Goal: Task Accomplishment & Management: Use online tool/utility

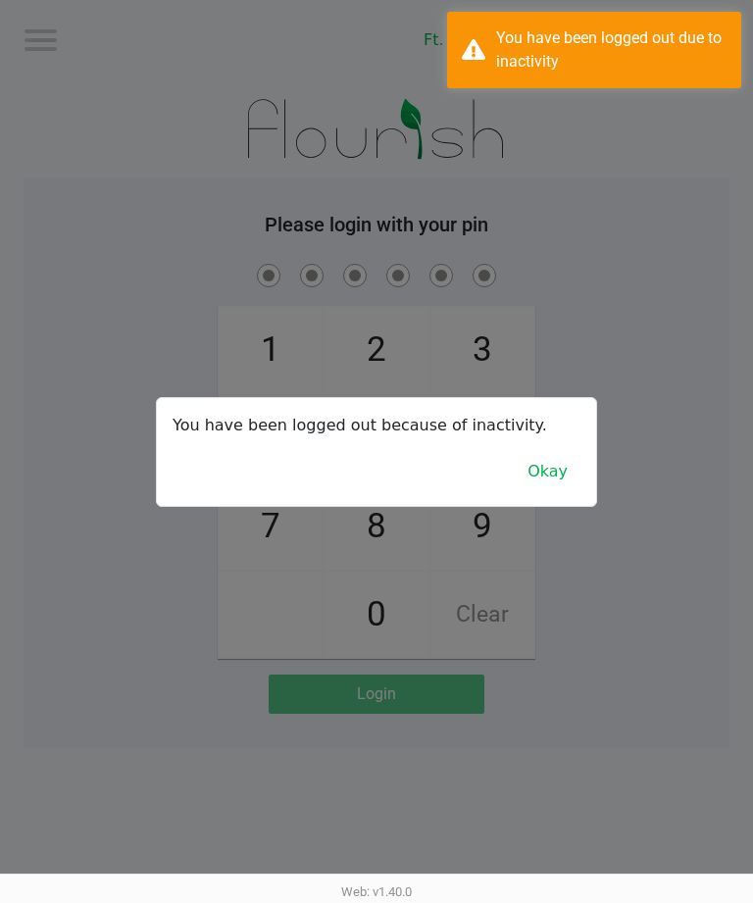
scroll to position [26, 0]
click at [542, 471] on button "Okay" at bounding box center [548, 471] width 66 height 37
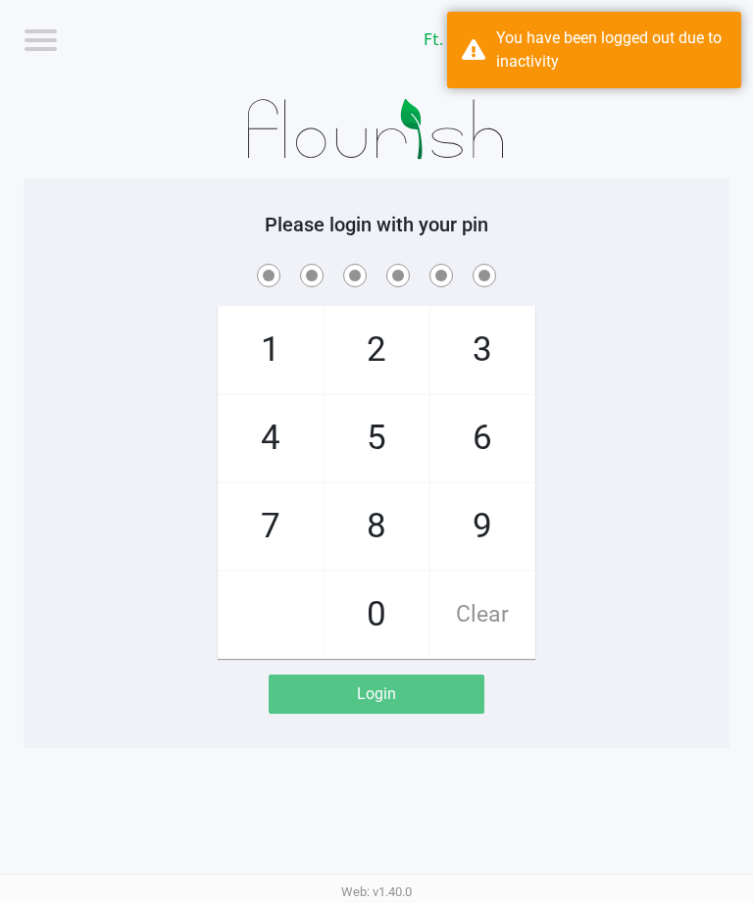
click at [275, 483] on span "7" at bounding box center [271, 526] width 104 height 86
checkbox input "true"
click at [472, 397] on span "6" at bounding box center [482, 438] width 104 height 86
checkbox input "true"
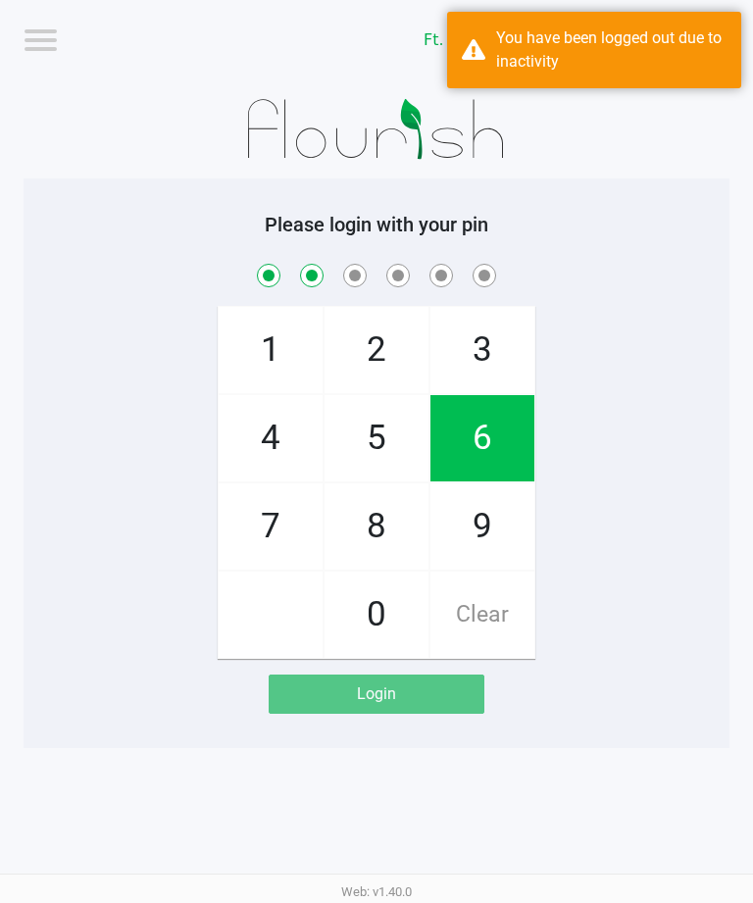
click at [473, 483] on span "9" at bounding box center [482, 526] width 104 height 86
checkbox input "true"
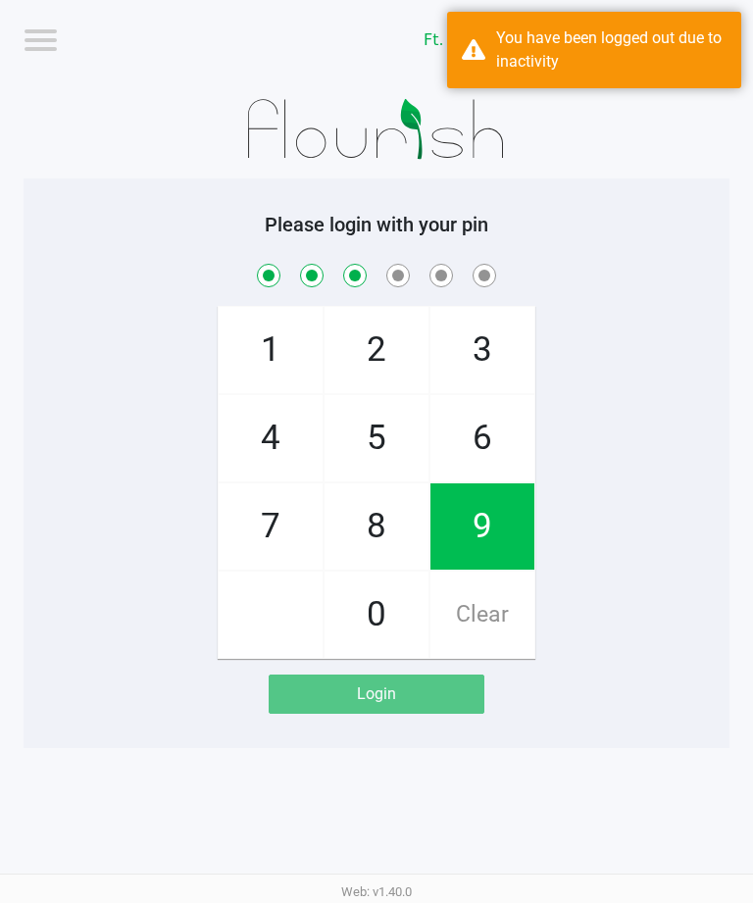
click at [398, 418] on span "5" at bounding box center [376, 438] width 104 height 86
checkbox input "true"
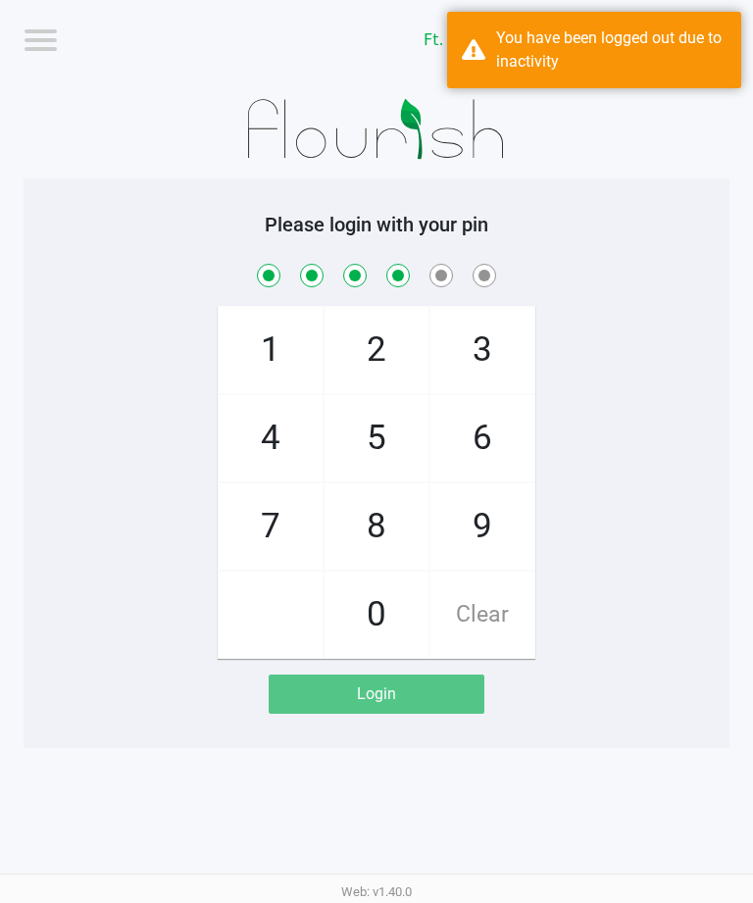
click at [481, 404] on span "6" at bounding box center [482, 438] width 104 height 86
checkbox input "true"
click at [486, 399] on span "6" at bounding box center [482, 438] width 104 height 86
checkbox input "true"
checkbox input "false"
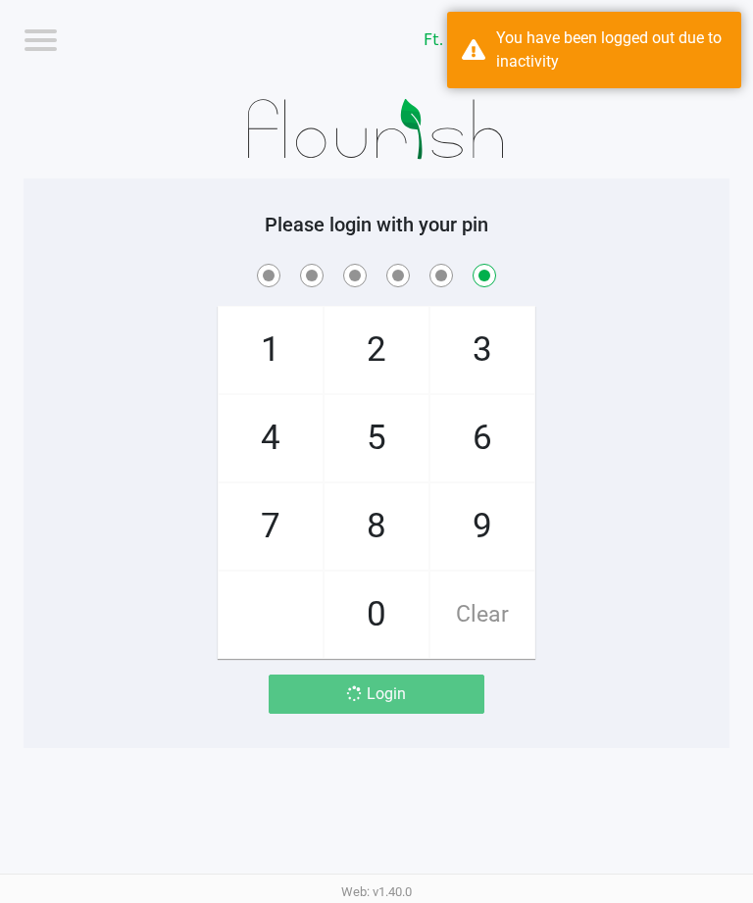
checkbox input "false"
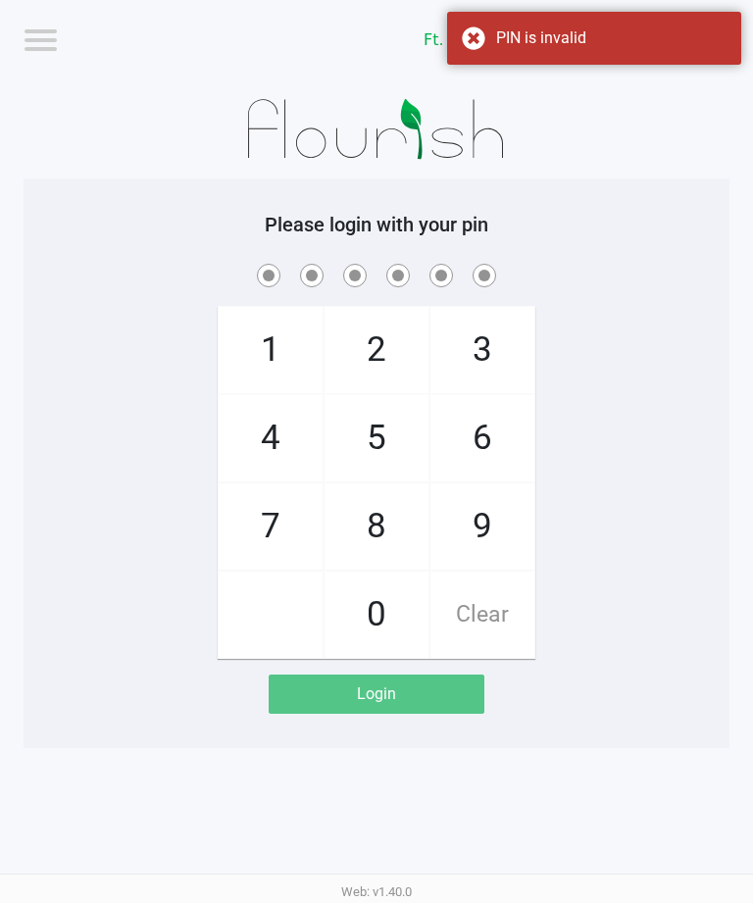
click at [271, 488] on span "7" at bounding box center [271, 526] width 104 height 86
click at [502, 571] on span "Clear" at bounding box center [482, 614] width 104 height 86
click at [292, 409] on span "4" at bounding box center [271, 438] width 104 height 86
checkbox input "true"
click at [291, 483] on span "7" at bounding box center [271, 526] width 104 height 86
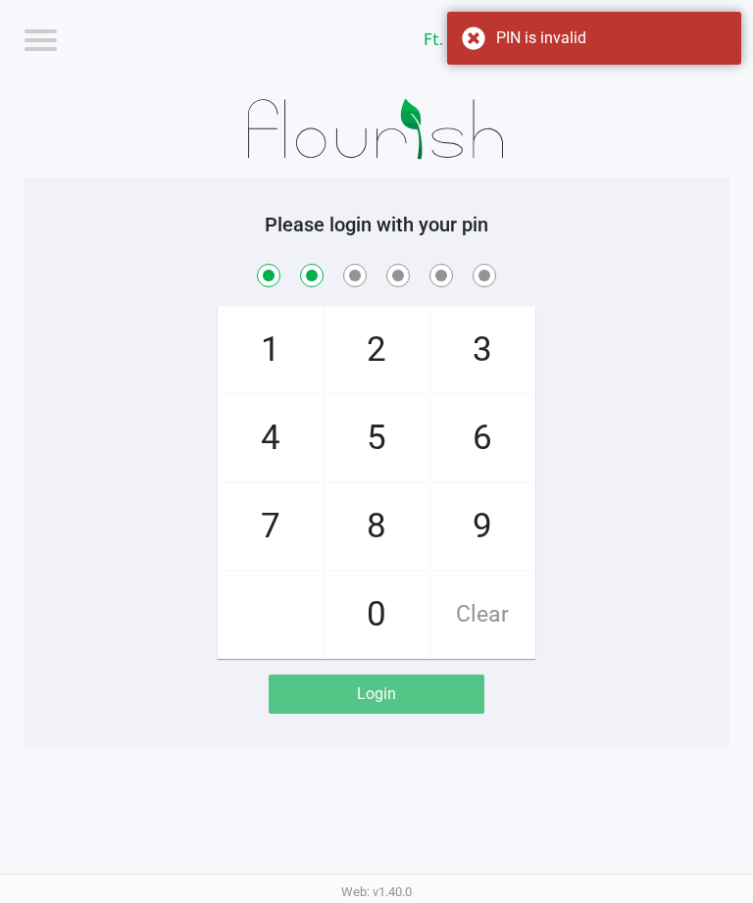
checkbox input "true"
click at [490, 395] on span "6" at bounding box center [482, 438] width 104 height 86
checkbox input "true"
click at [491, 483] on span "9" at bounding box center [482, 526] width 104 height 86
checkbox input "true"
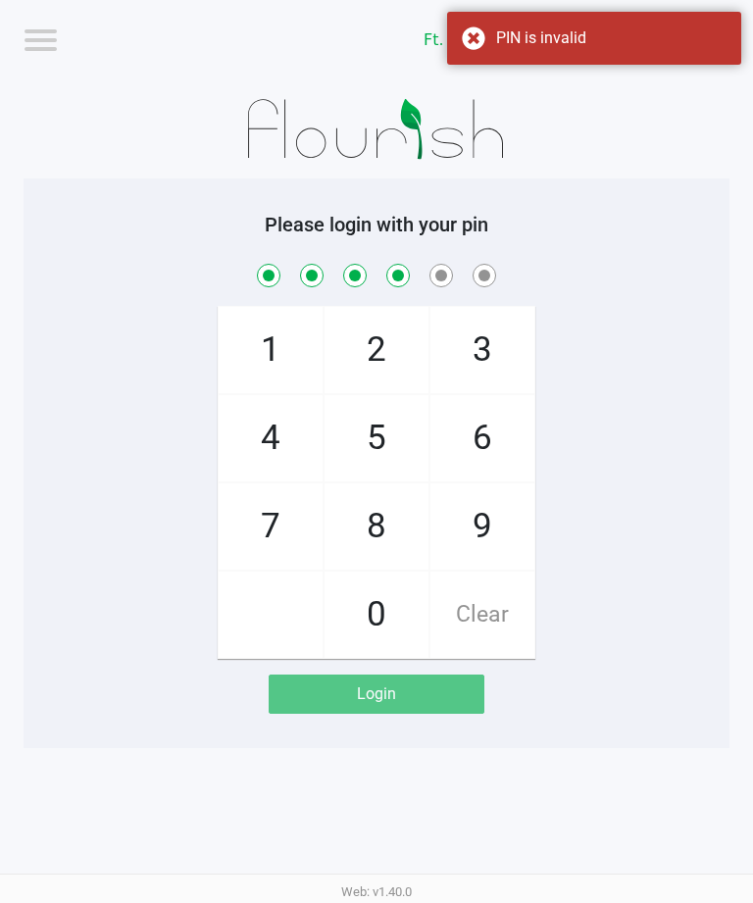
click at [374, 412] on span "5" at bounding box center [376, 438] width 104 height 86
checkbox input "true"
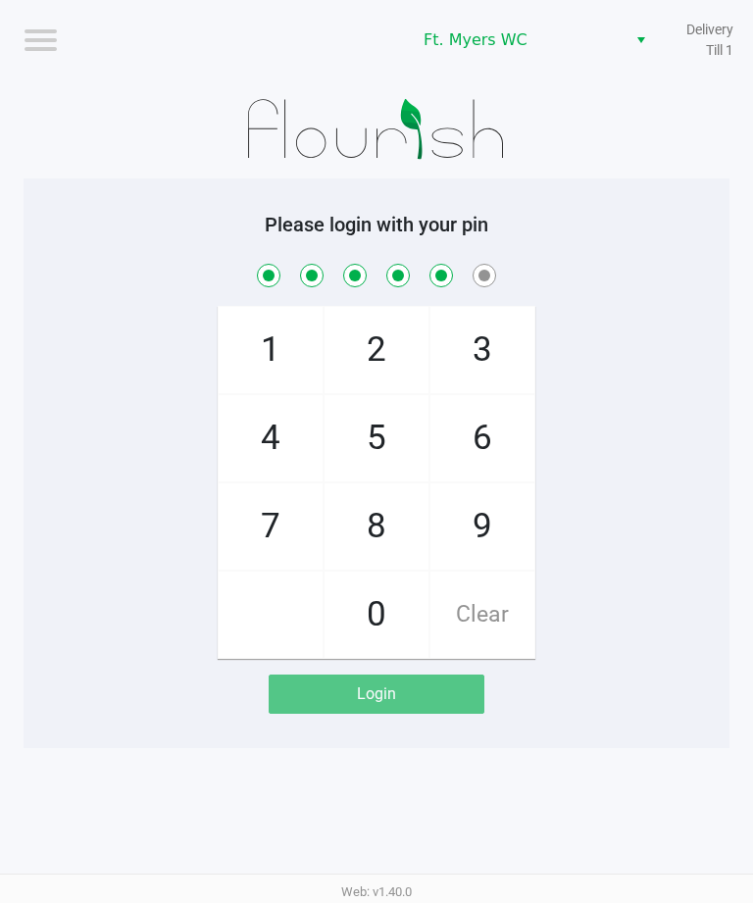
click at [483, 397] on span "6" at bounding box center [482, 438] width 104 height 86
checkbox input "true"
